Goal: Task Accomplishment & Management: Use online tool/utility

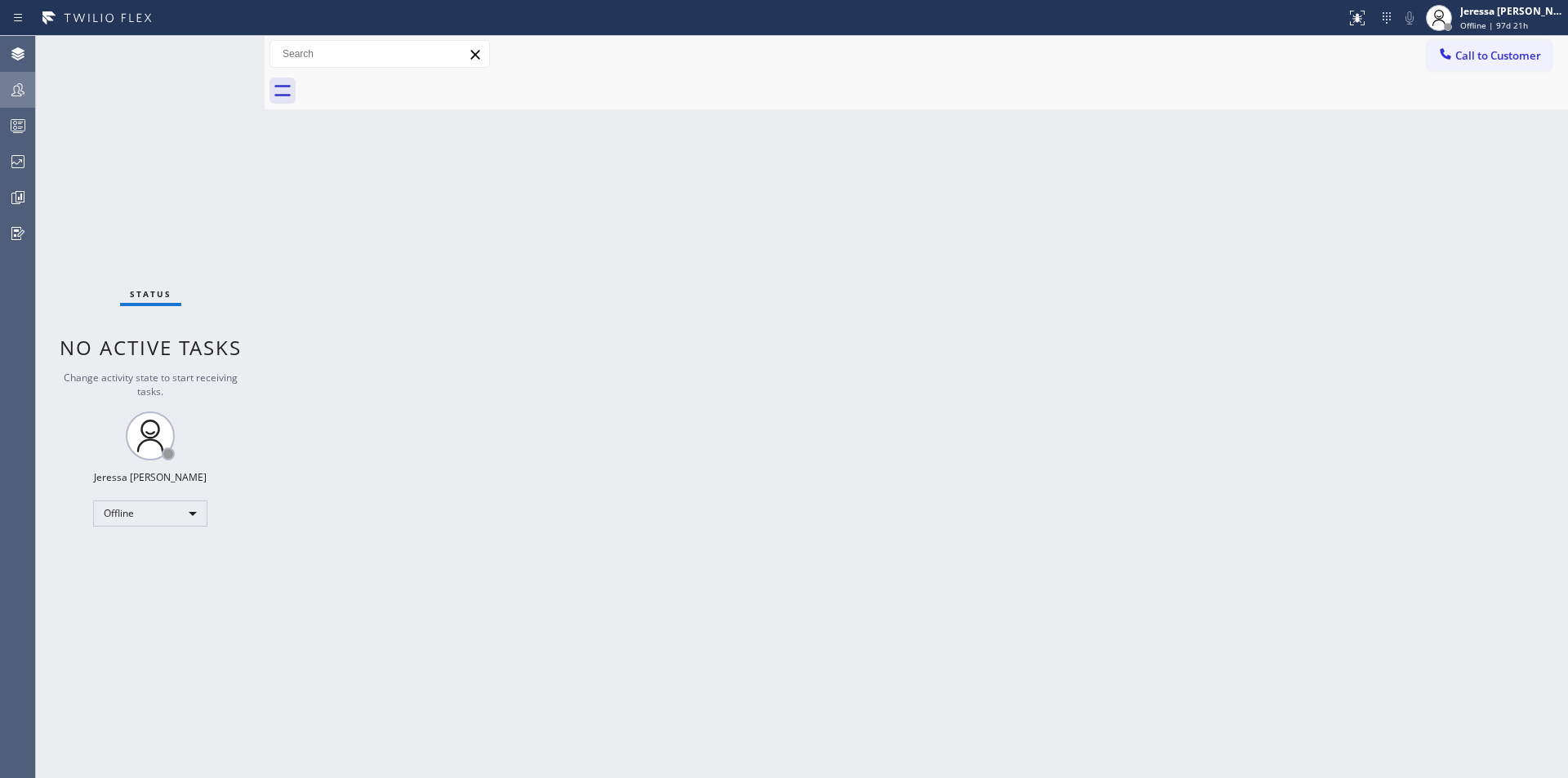
click at [17, 85] on icon at bounding box center [17, 90] width 13 height 13
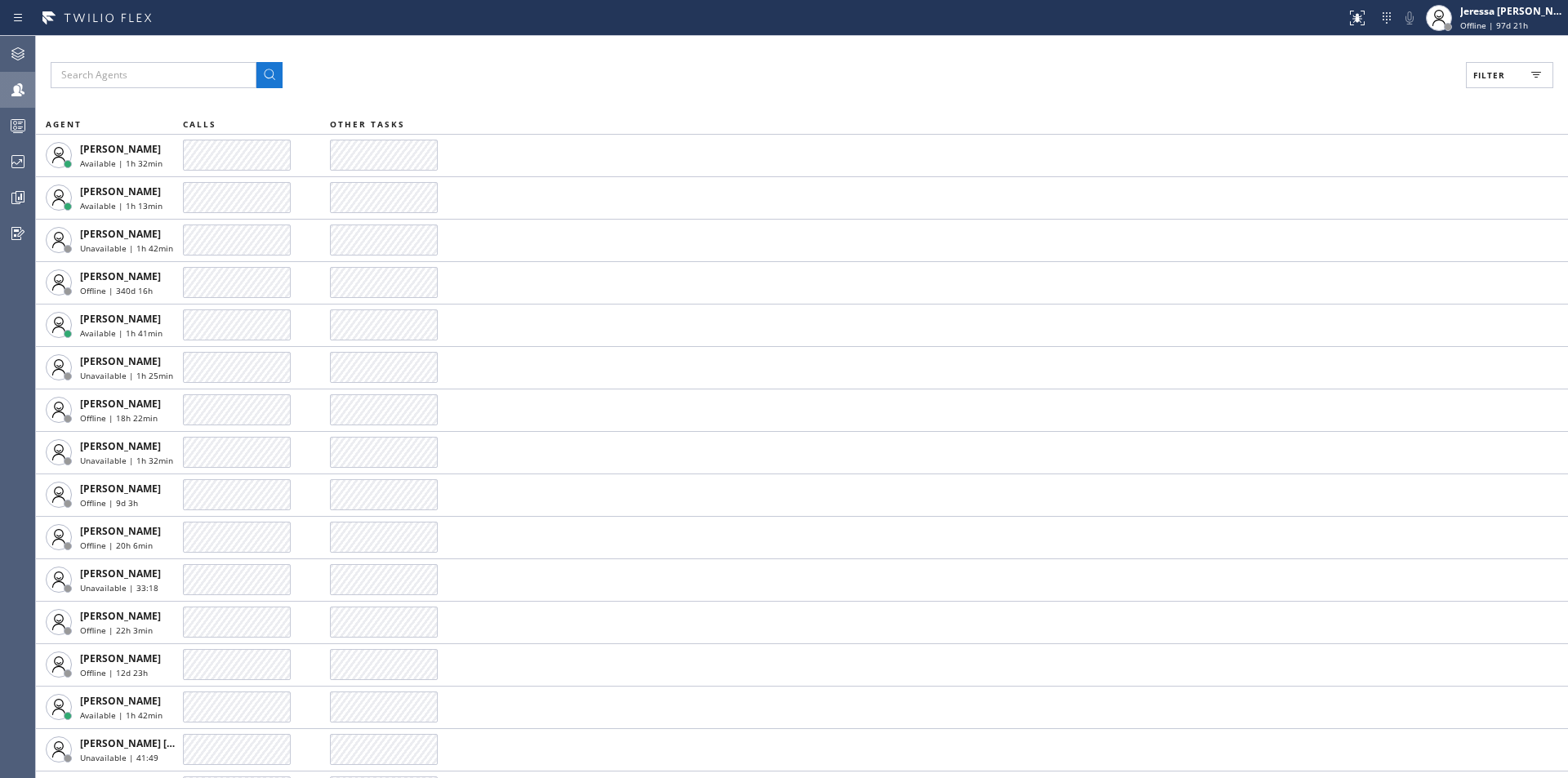
click at [1499, 76] on span "Filter" at bounding box center [1489, 75] width 32 height 11
click at [1335, 191] on input "Available" at bounding box center [1330, 192] width 19 height 19
checkbox input "true"
click at [1446, 85] on button "Apply" at bounding box center [1468, 93] width 60 height 23
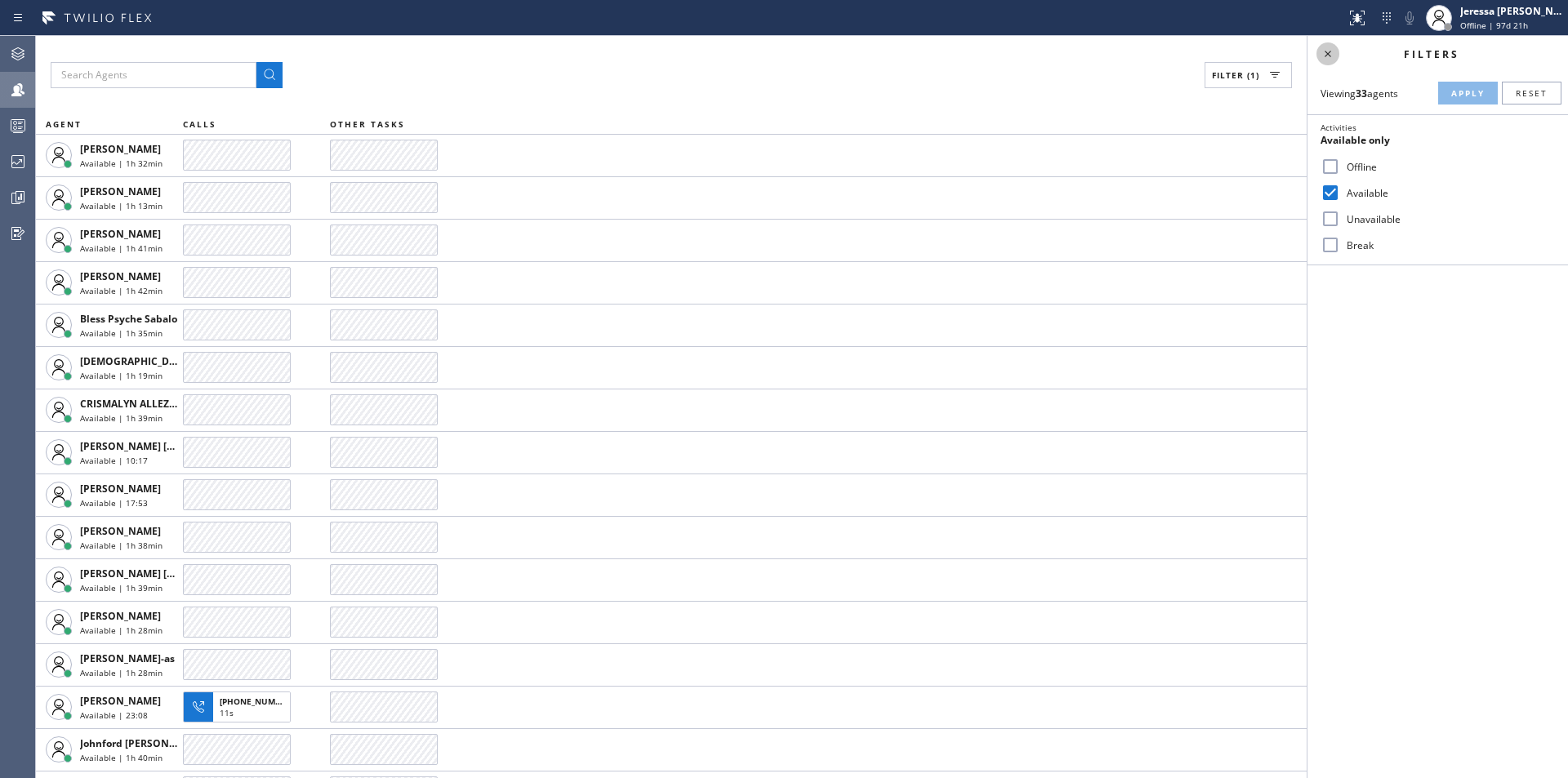
click at [1331, 55] on icon at bounding box center [1327, 53] width 19 height 19
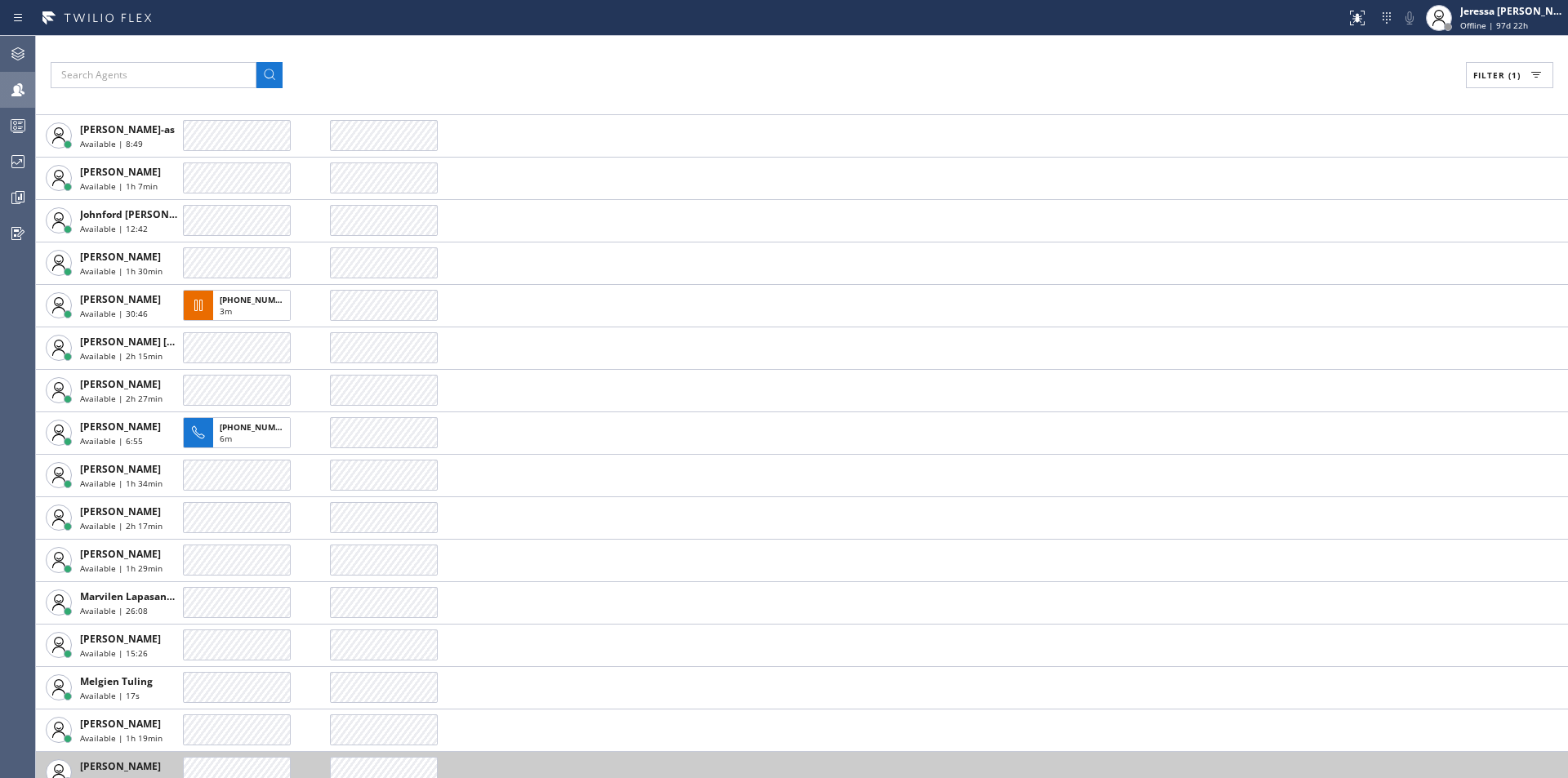
scroll to position [571, 0]
